Goal: Information Seeking & Learning: Learn about a topic

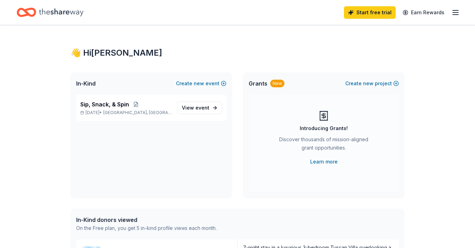
click at [67, 11] on icon "Home" at bounding box center [61, 12] width 45 height 8
click at [189, 112] on link "View event" at bounding box center [199, 108] width 45 height 13
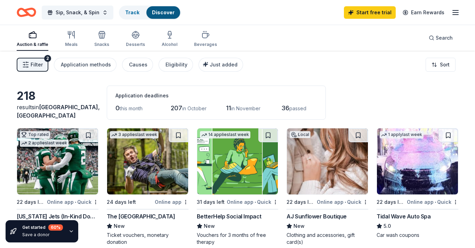
click at [316, 218] on div "AJ Sunflower Boutique" at bounding box center [317, 216] width 60 height 8
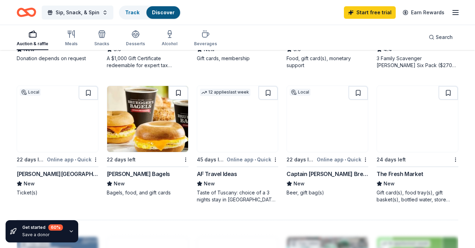
scroll to position [440, 0]
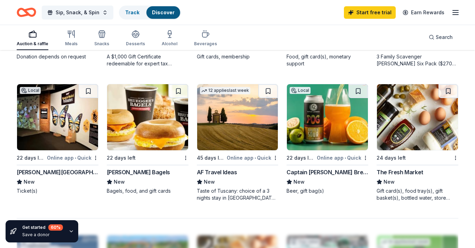
click at [73, 171] on div "Milton J. Rubenstein Museum of Science & Technology" at bounding box center [58, 172] width 82 height 8
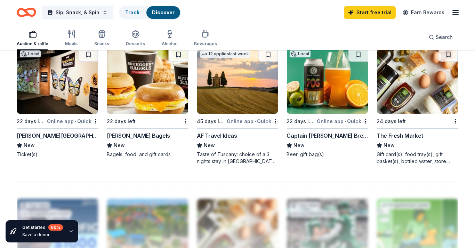
scroll to position [456, 0]
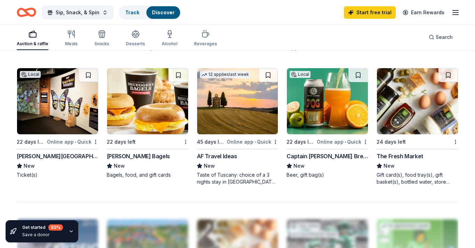
click at [395, 156] on div "The Fresh Market" at bounding box center [400, 156] width 47 height 8
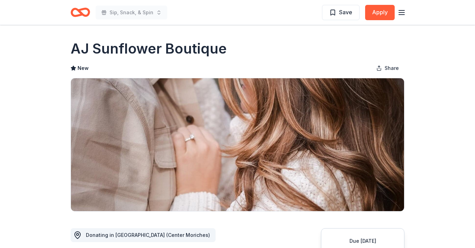
drag, startPoint x: 65, startPoint y: 45, endPoint x: 258, endPoint y: 45, distance: 193.5
drag, startPoint x: 226, startPoint y: 50, endPoint x: 105, endPoint y: 44, distance: 120.6
click at [105, 44] on div "AJ Sunflower Boutique" at bounding box center [238, 48] width 334 height 19
click at [105, 44] on h1 "AJ Sunflower Boutique" at bounding box center [149, 48] width 156 height 19
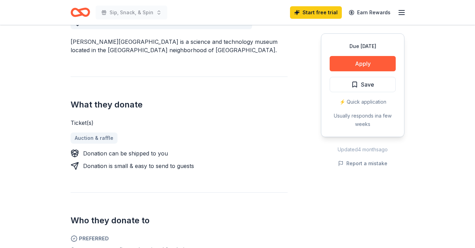
scroll to position [214, 0]
